Goal: Task Accomplishment & Management: Complete application form

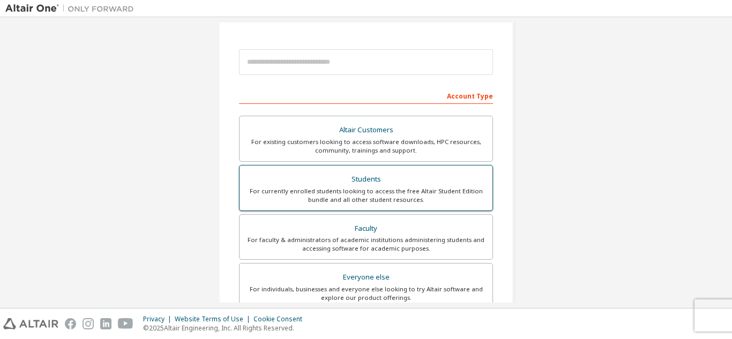
scroll to position [107, 0]
click at [400, 186] on div "For currently enrolled students looking to access the free Altair Student Editi…" at bounding box center [366, 194] width 240 height 17
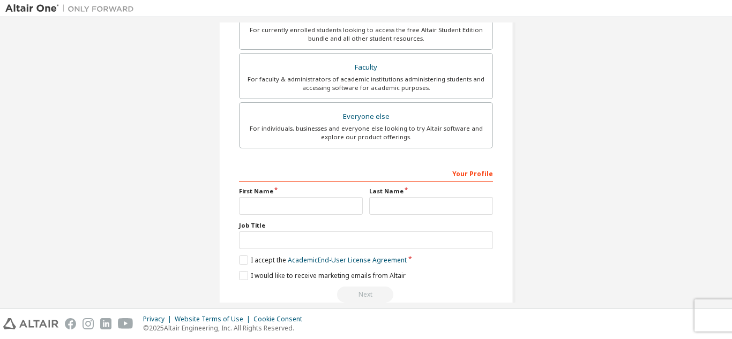
scroll to position [315, 0]
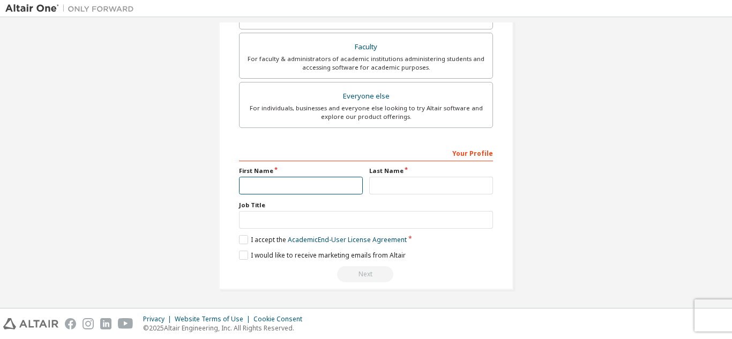
click at [330, 189] on input "text" at bounding box center [301, 186] width 124 height 18
type input "******"
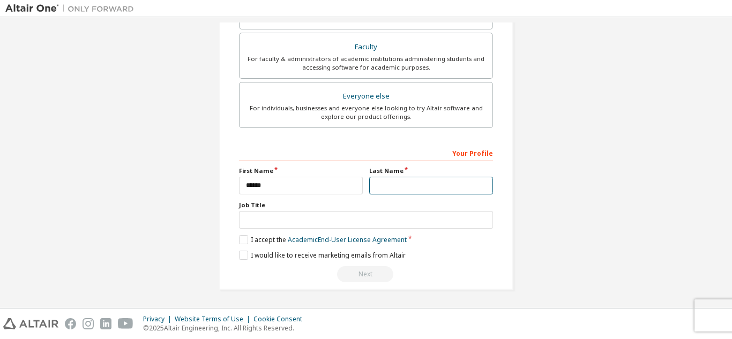
type input "******"
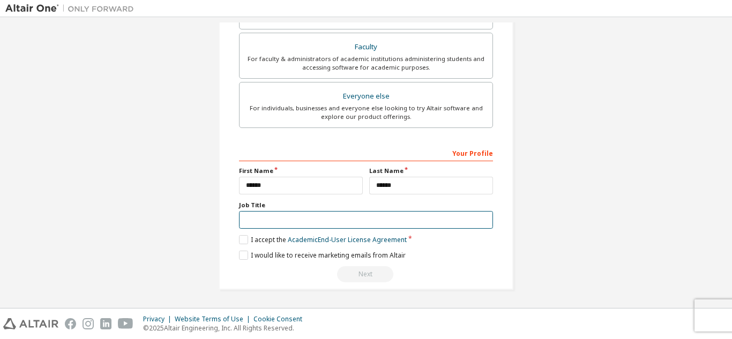
click at [322, 216] on input "text" at bounding box center [366, 220] width 254 height 18
type input "*******"
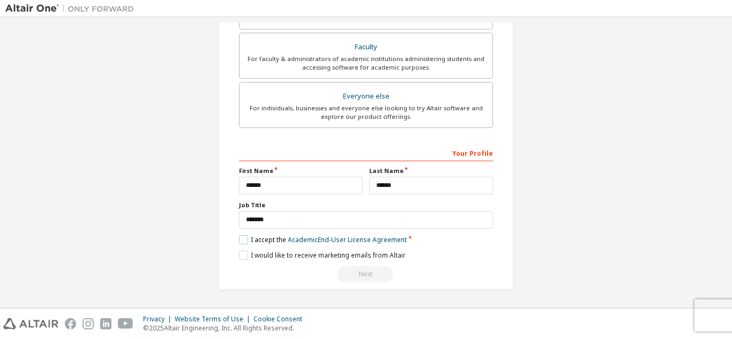
click at [241, 240] on label "I accept the Academic End-User License Agreement" at bounding box center [323, 239] width 168 height 9
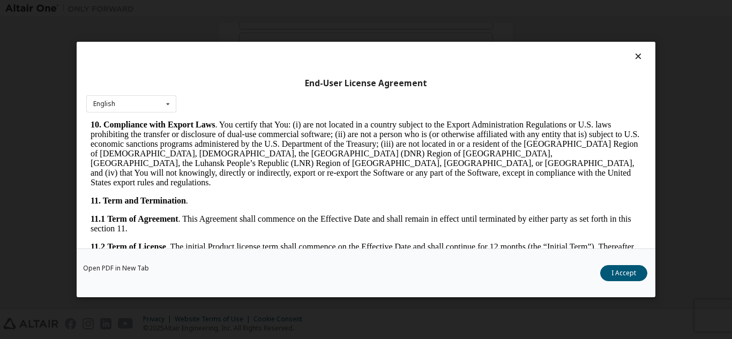
scroll to position [1555, 0]
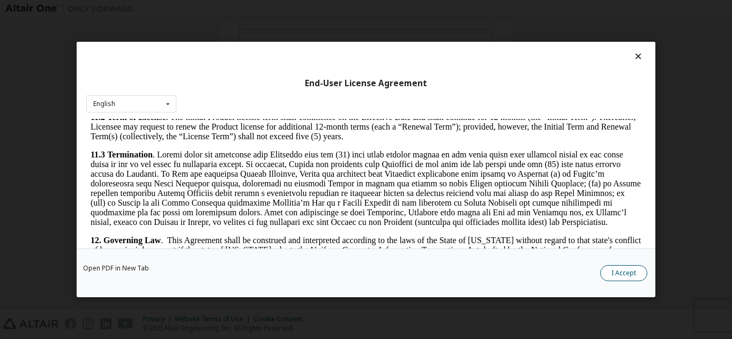
click at [624, 267] on button "I Accept" at bounding box center [623, 273] width 47 height 16
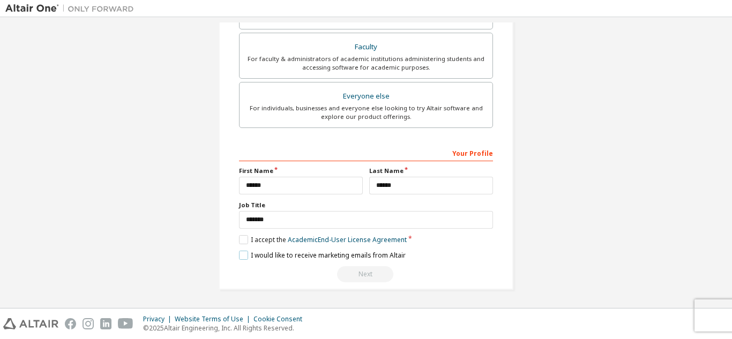
click at [244, 252] on label "I would like to receive marketing emails from Altair" at bounding box center [322, 255] width 167 height 9
click at [243, 255] on label "I would like to receive marketing emails from Altair" at bounding box center [322, 255] width 167 height 9
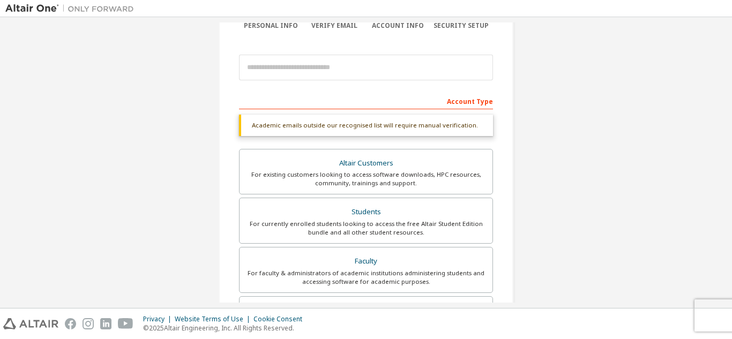
scroll to position [47, 0]
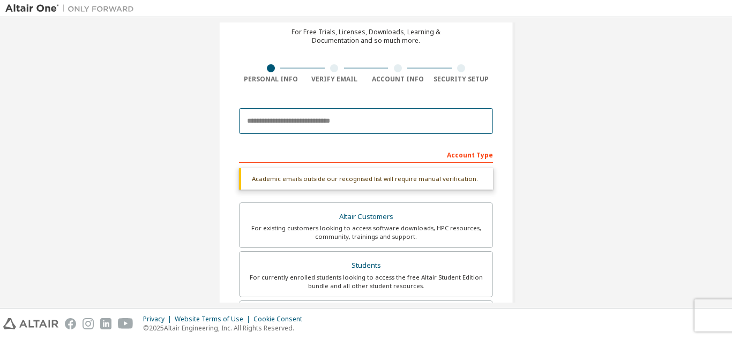
click at [372, 127] on input "email" at bounding box center [366, 121] width 254 height 26
type input "**********"
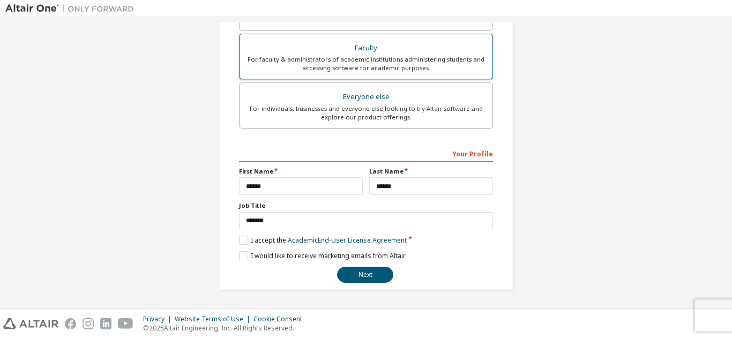
scroll to position [287, 0]
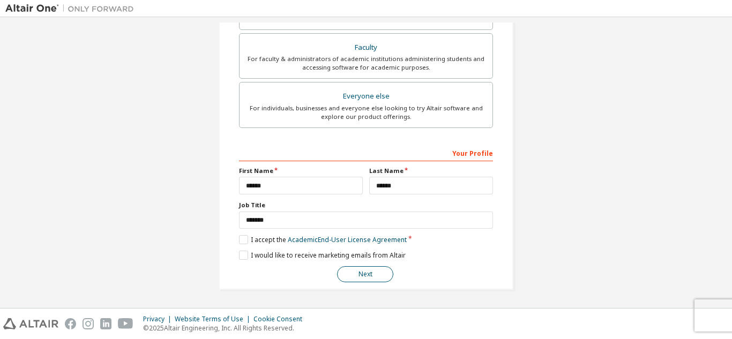
click at [360, 272] on button "Next" at bounding box center [365, 274] width 56 height 16
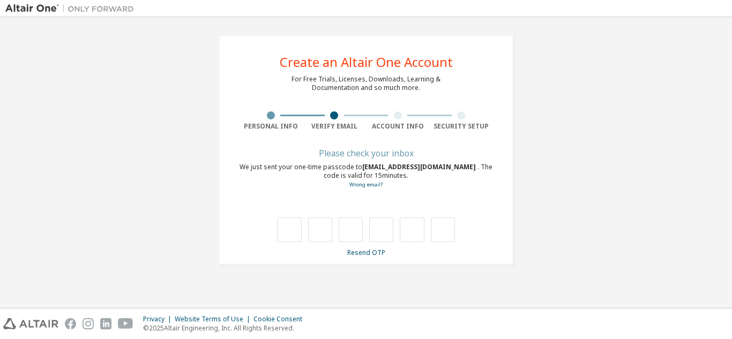
scroll to position [0, 0]
type input "*"
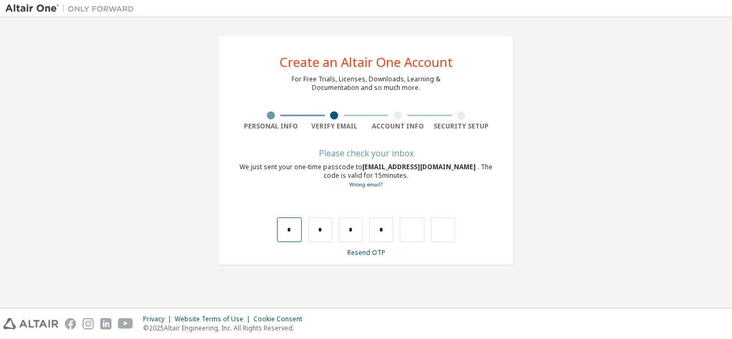
type input "*"
